Goal: Task Accomplishment & Management: Manage account settings

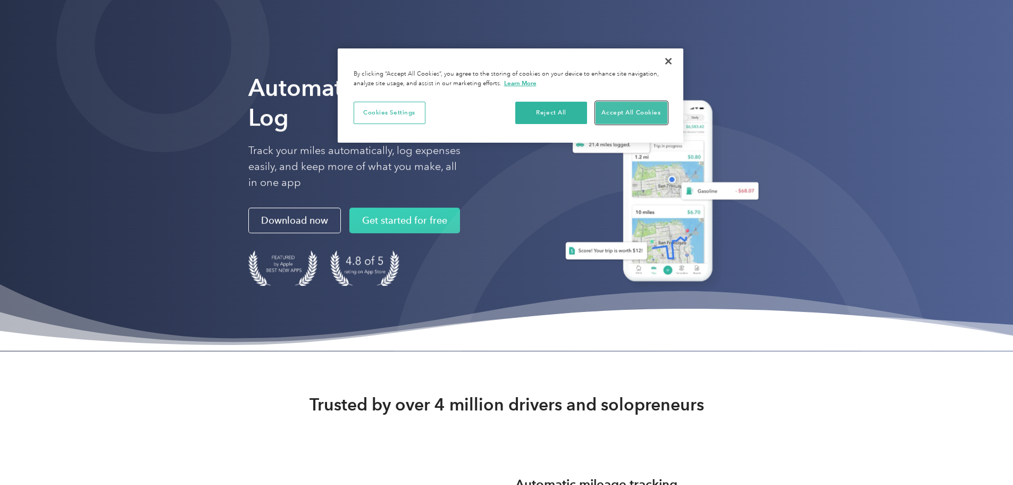
click at [611, 106] on button "Accept All Cookies" at bounding box center [632, 113] width 72 height 22
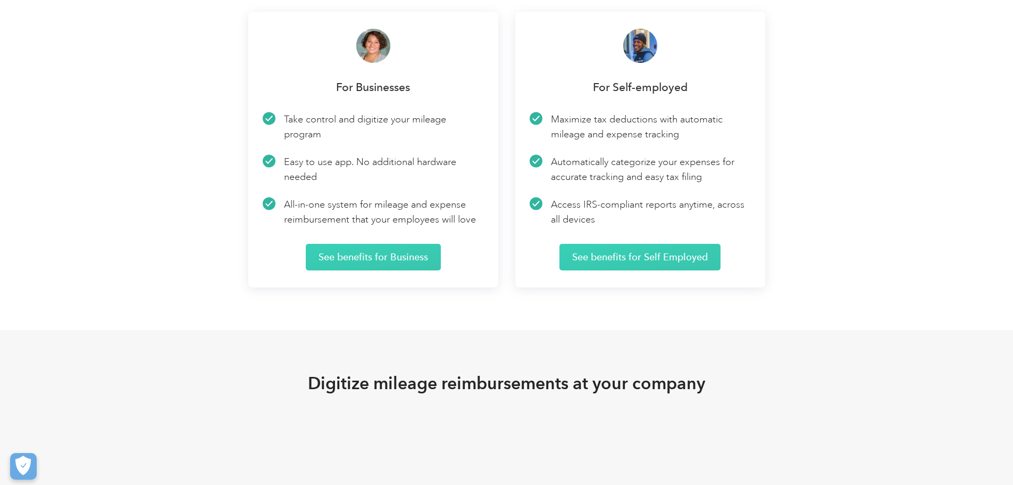
scroll to position [1756, 0]
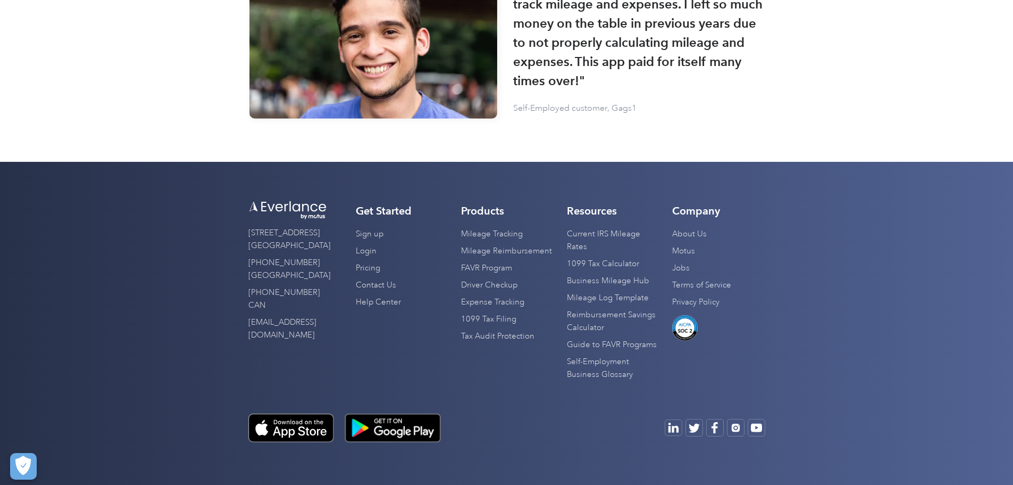
scroll to position [3525, 0]
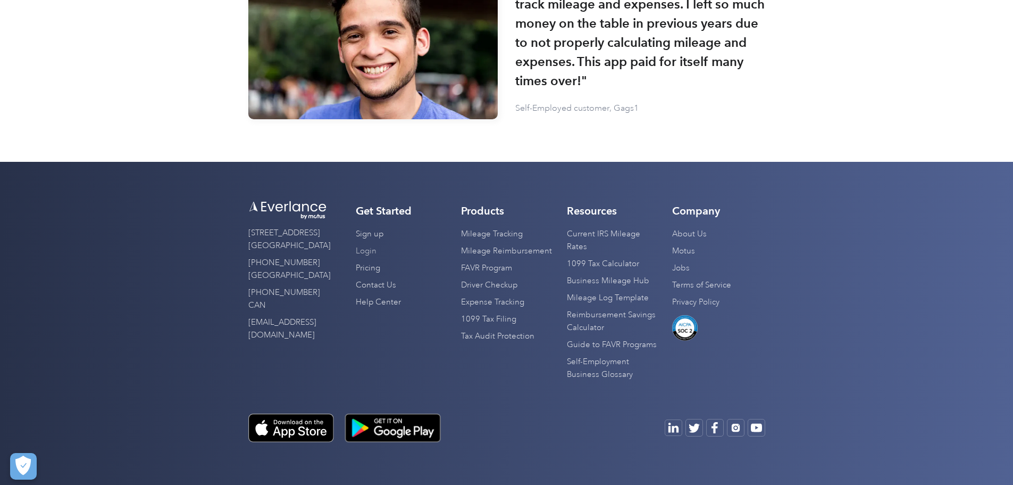
click at [356, 260] on link "Login" at bounding box center [366, 251] width 21 height 17
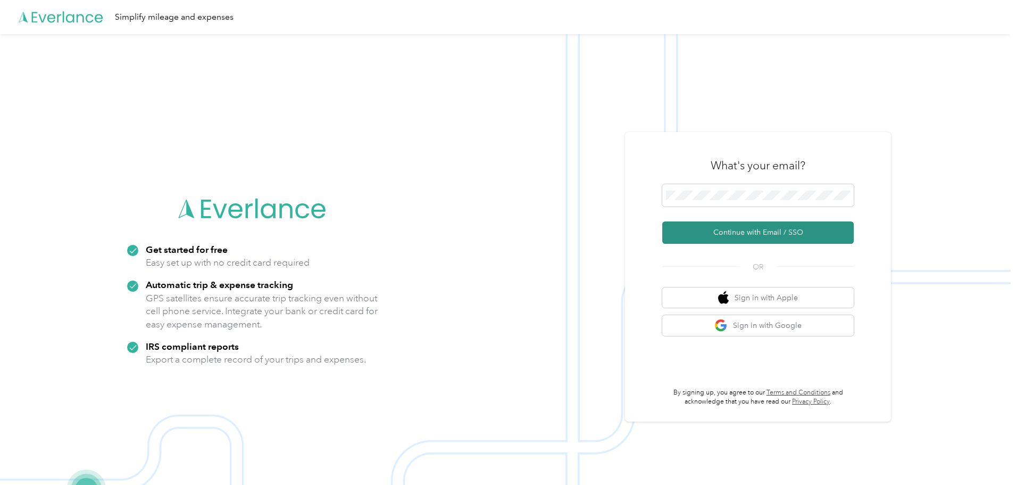
click at [753, 229] on button "Continue with Email / SSO" at bounding box center [758, 232] width 192 height 22
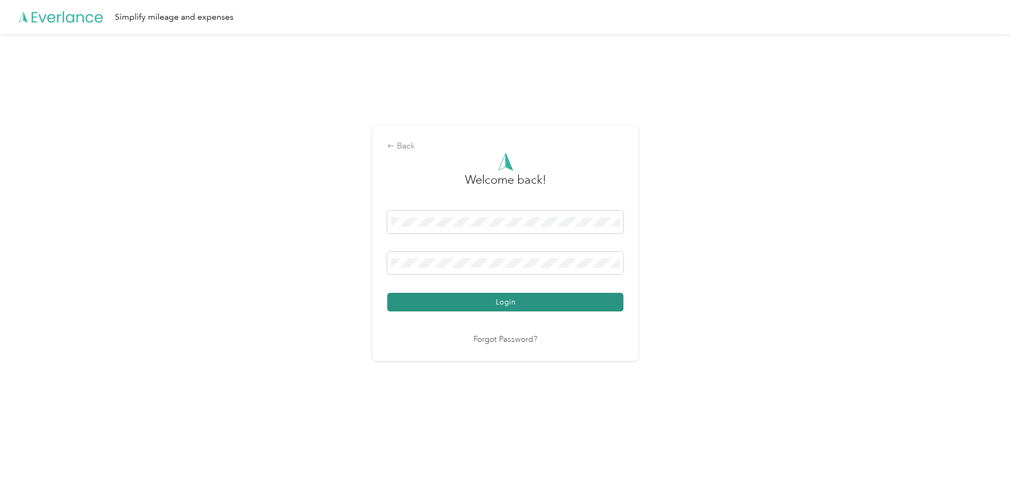
click at [482, 304] on button "Login" at bounding box center [505, 302] width 236 height 19
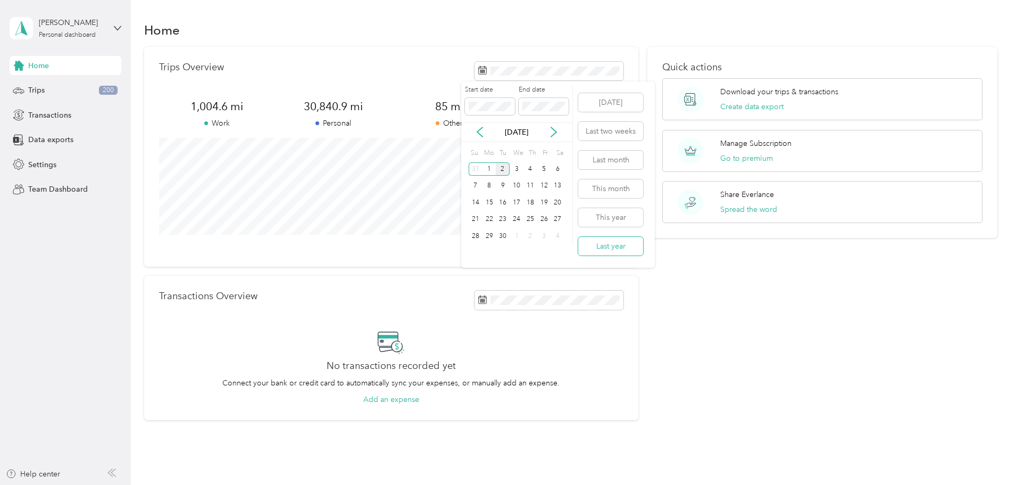
click at [621, 244] on button "Last year" at bounding box center [610, 246] width 65 height 19
click at [717, 257] on div "Quick actions Download your trips & transactions Create data export Manage Subs…" at bounding box center [822, 233] width 350 height 373
